Goal: Use online tool/utility: Use online tool/utility

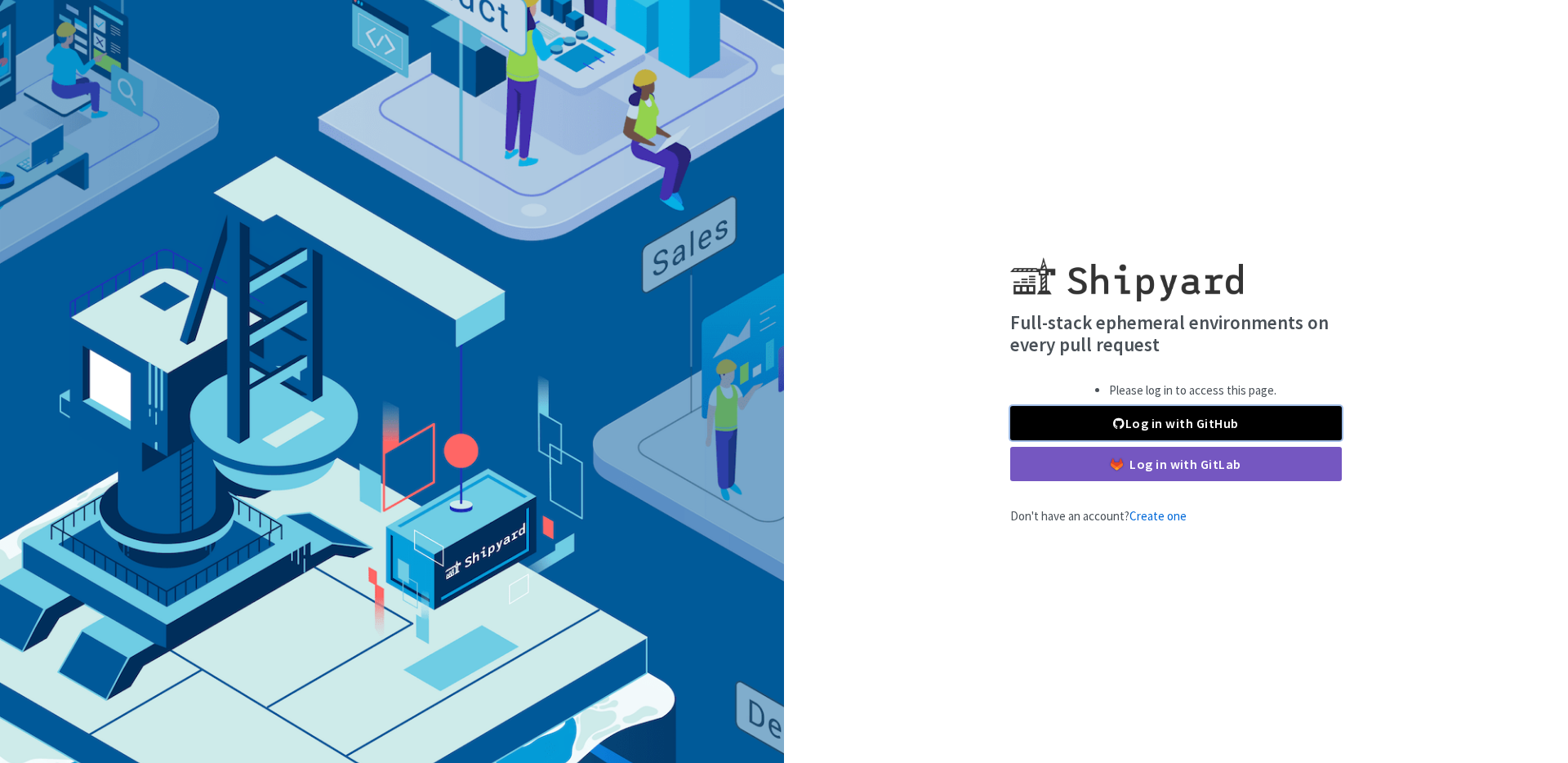
click at [1142, 418] on link "Log in with GitHub" at bounding box center [1176, 422] width 331 height 34
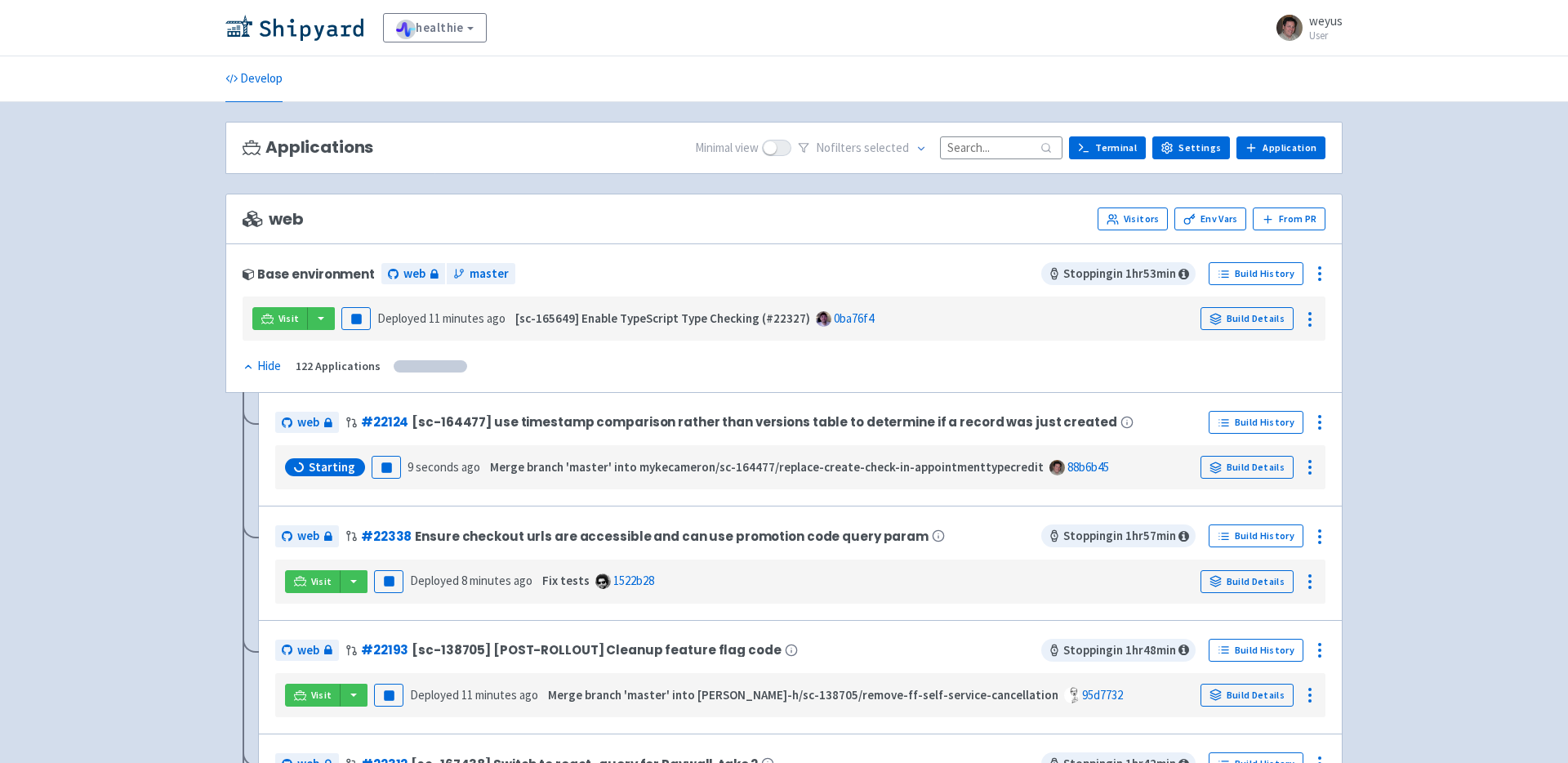
click at [1005, 155] on input at bounding box center [1001, 147] width 122 height 22
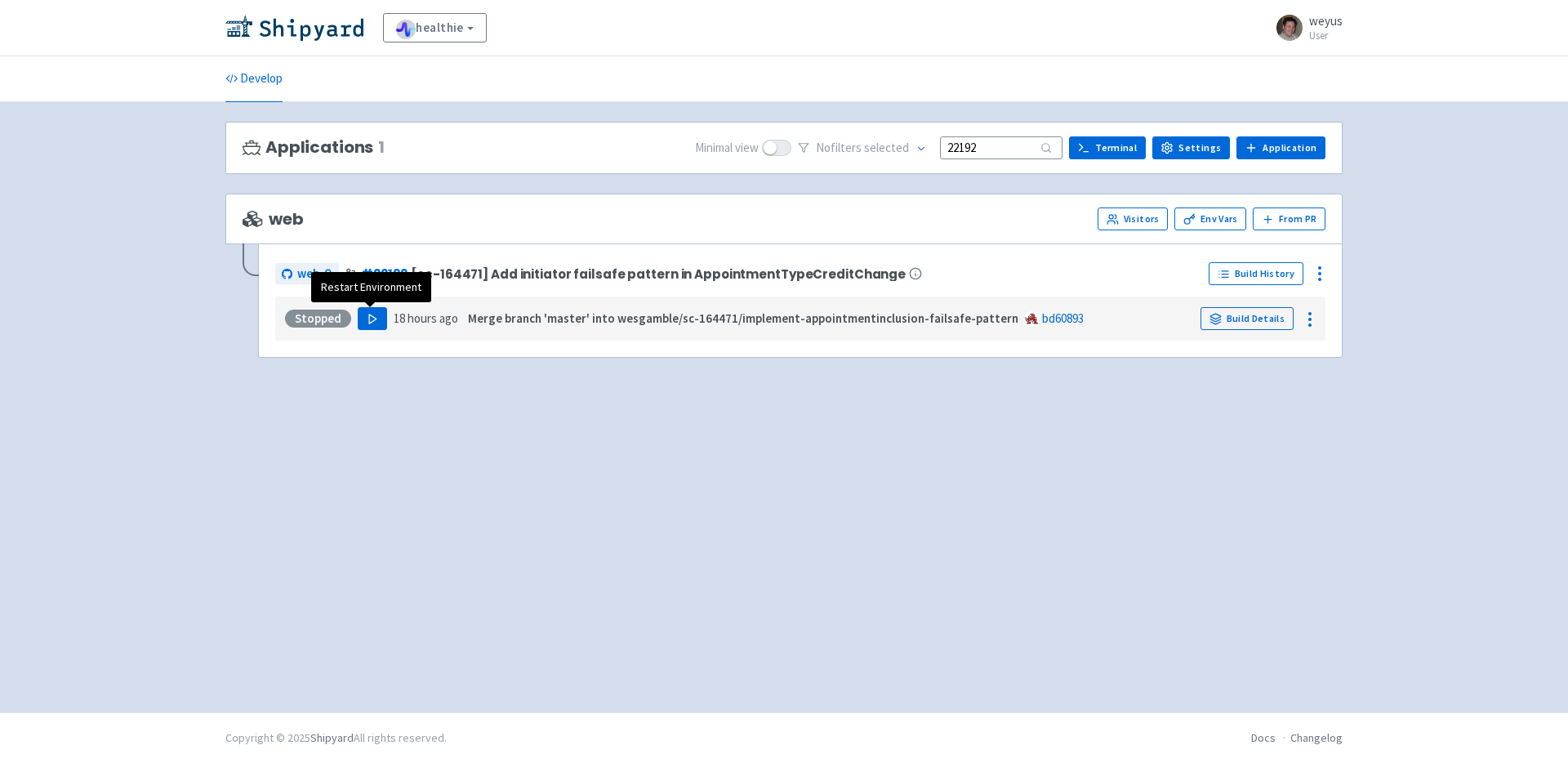
type input "22192"
click at [366, 318] on icon "button" at bounding box center [372, 319] width 12 height 12
